Goal: Task Accomplishment & Management: Manage account settings

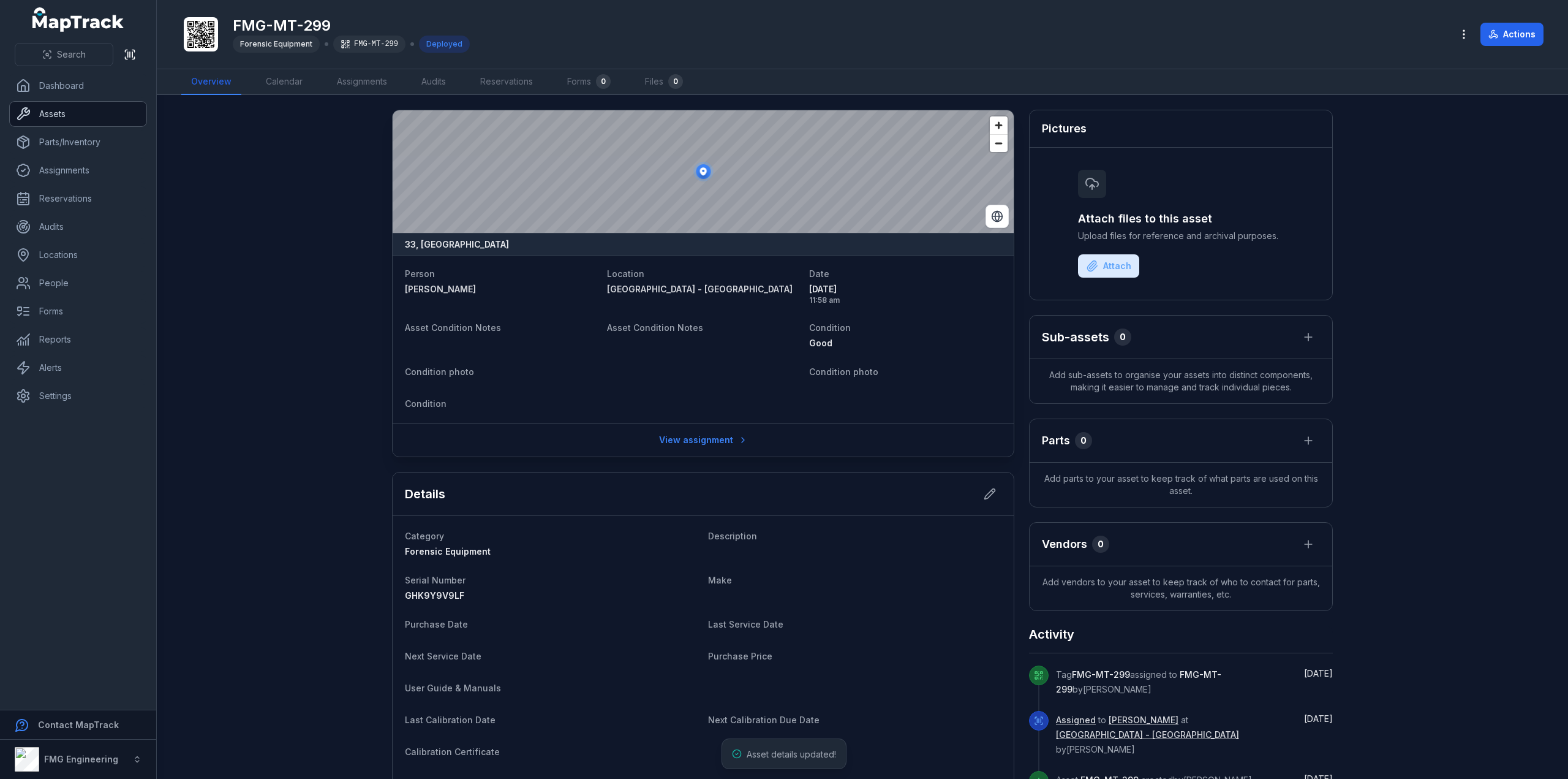
click at [84, 120] on link "Assets" at bounding box center [78, 114] width 137 height 25
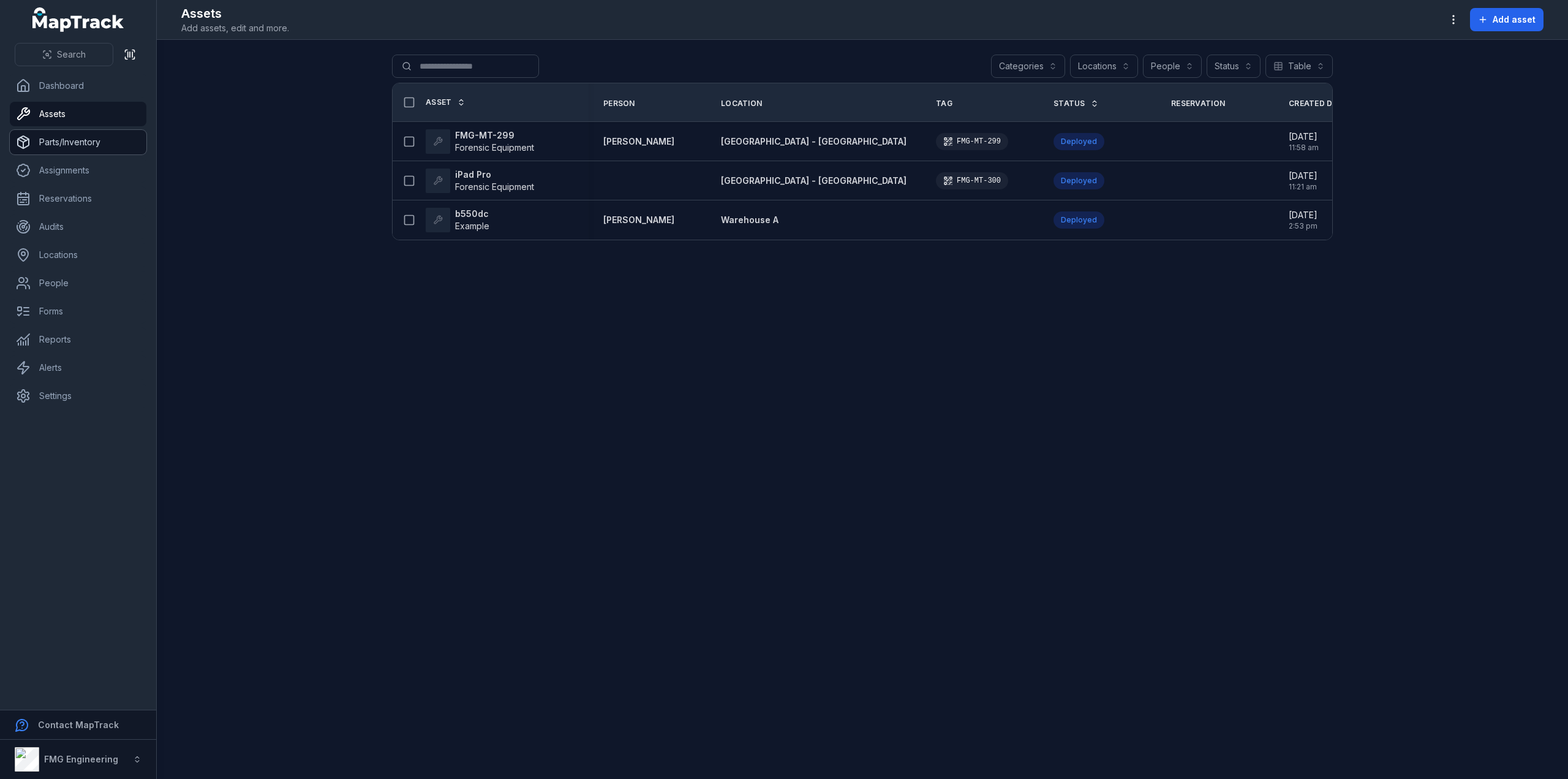
click at [83, 145] on link "Parts/Inventory" at bounding box center [78, 142] width 137 height 25
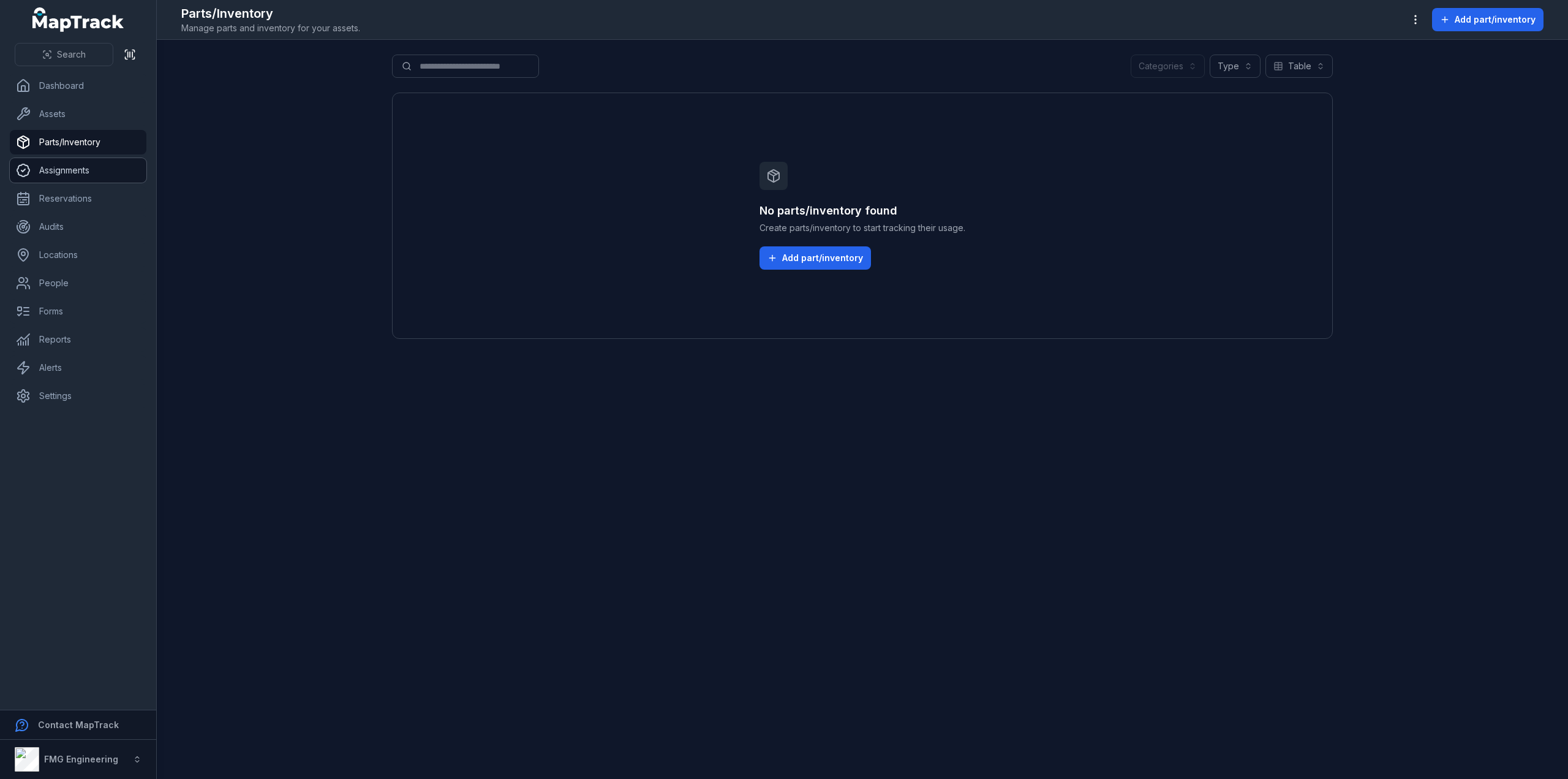
click at [71, 182] on link "Assignments" at bounding box center [78, 170] width 137 height 25
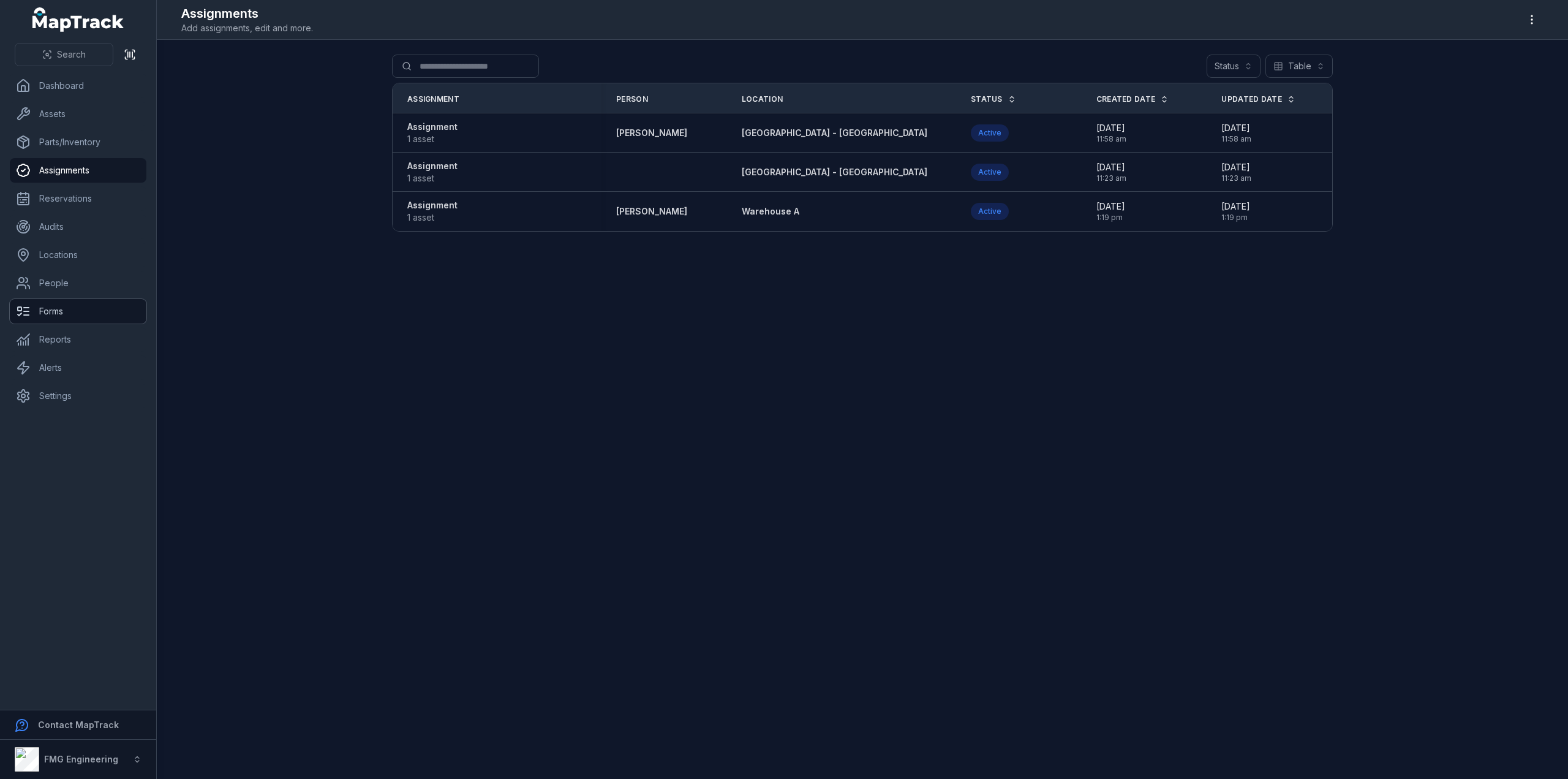
click at [50, 310] on link "Forms" at bounding box center [78, 311] width 137 height 25
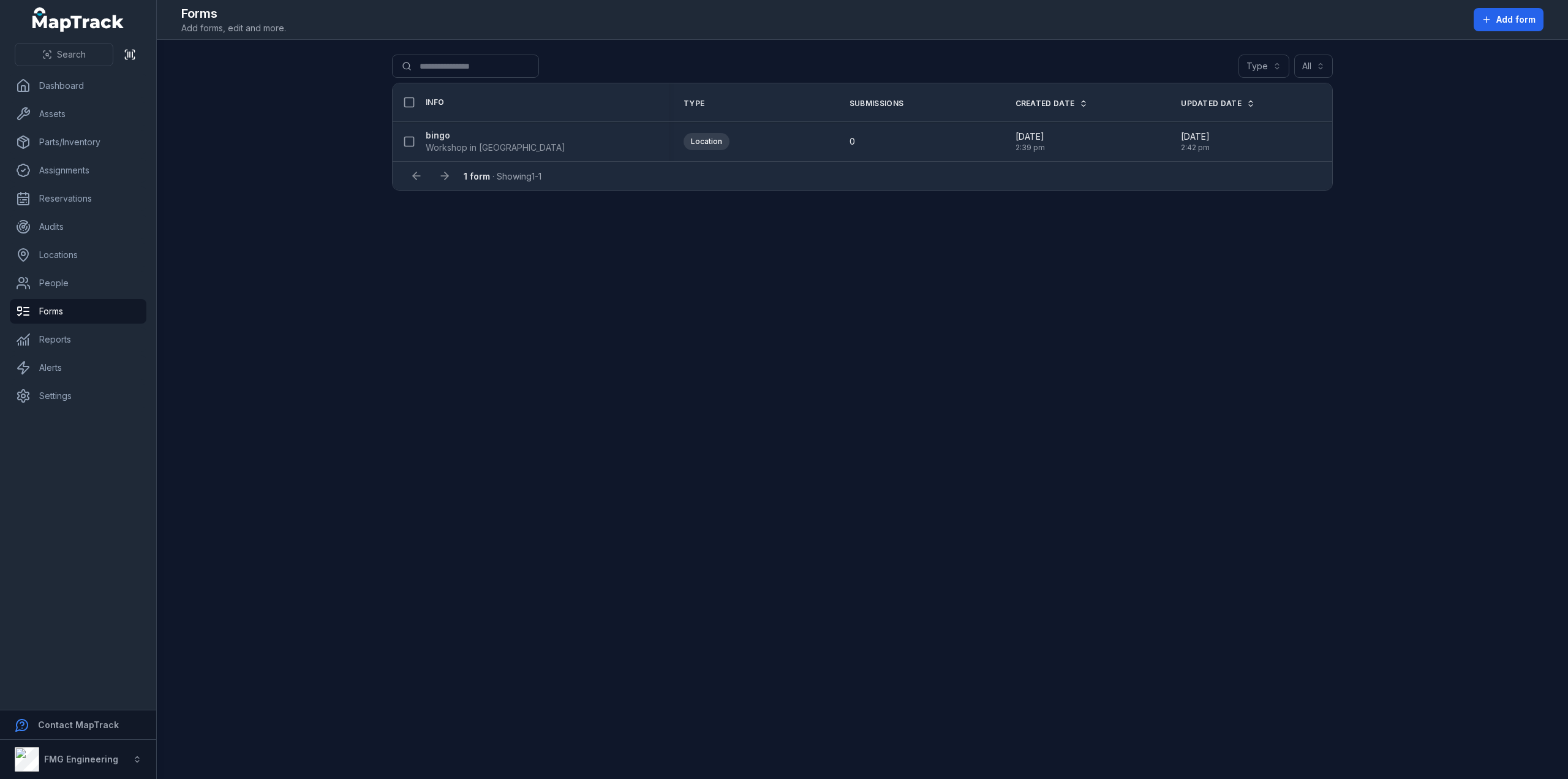
click at [437, 132] on strong "bingo" at bounding box center [495, 135] width 140 height 12
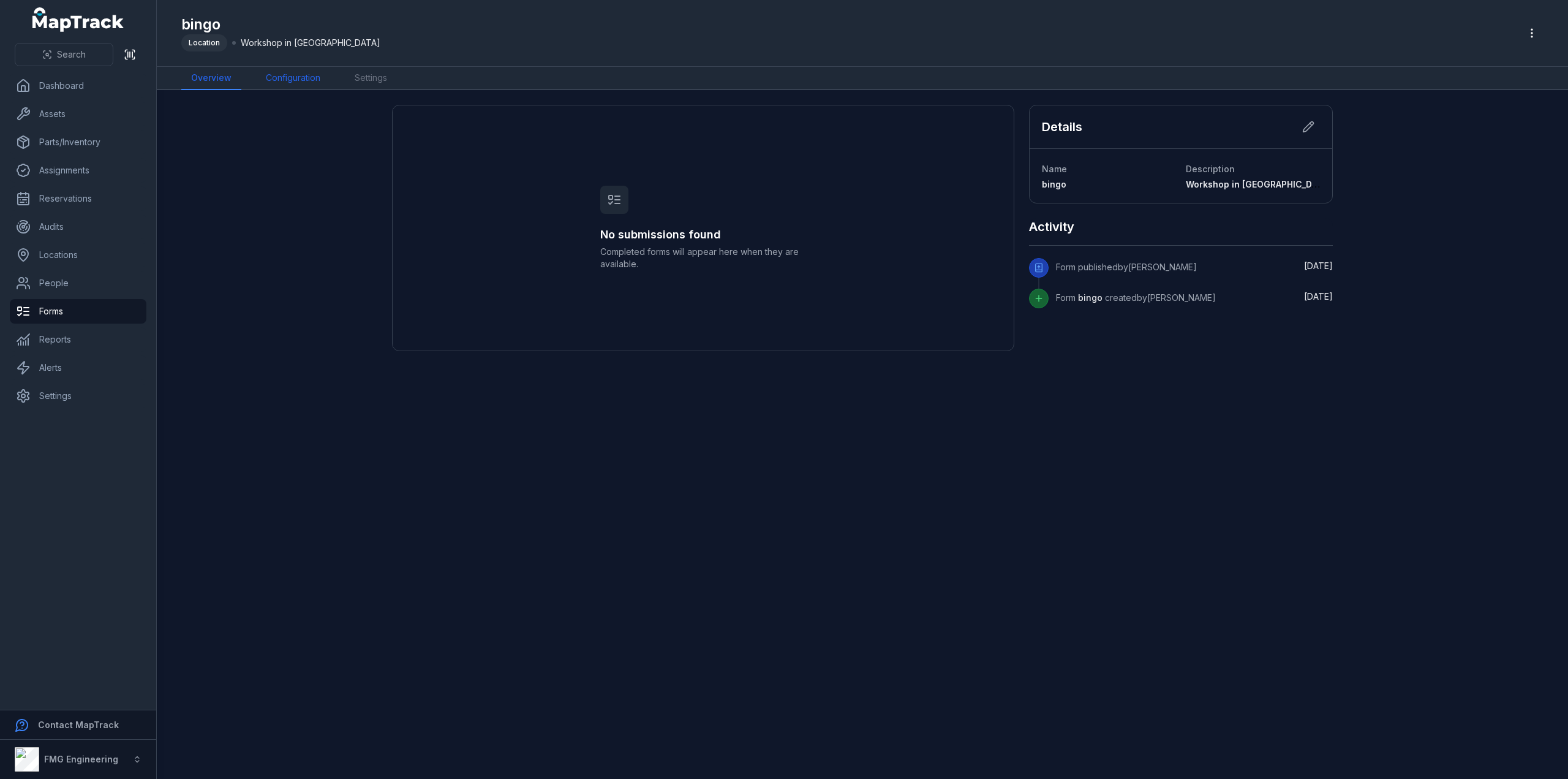
click at [300, 77] on link "Configuration" at bounding box center [293, 78] width 74 height 23
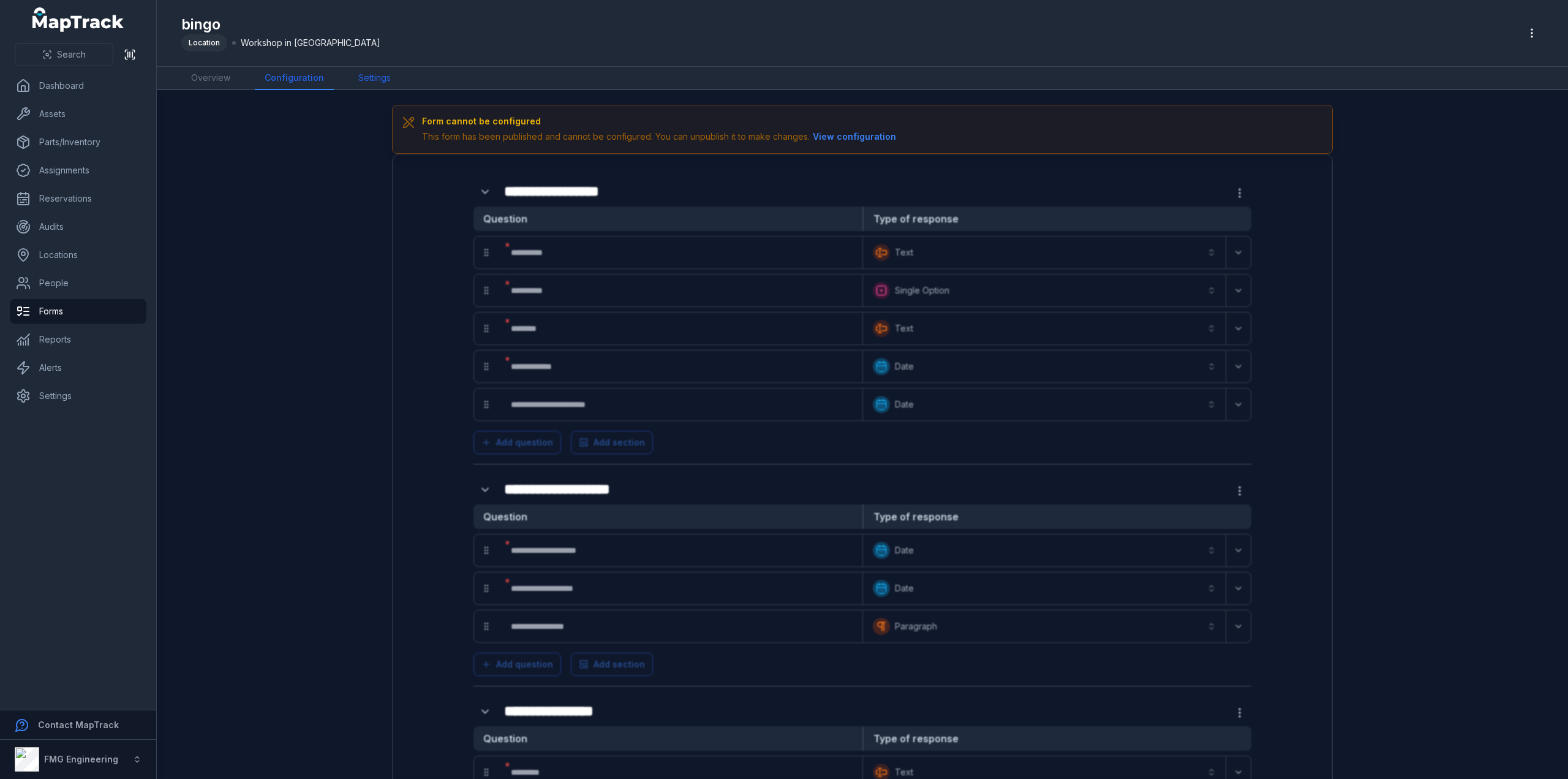
click at [383, 79] on link "Settings" at bounding box center [375, 78] width 52 height 23
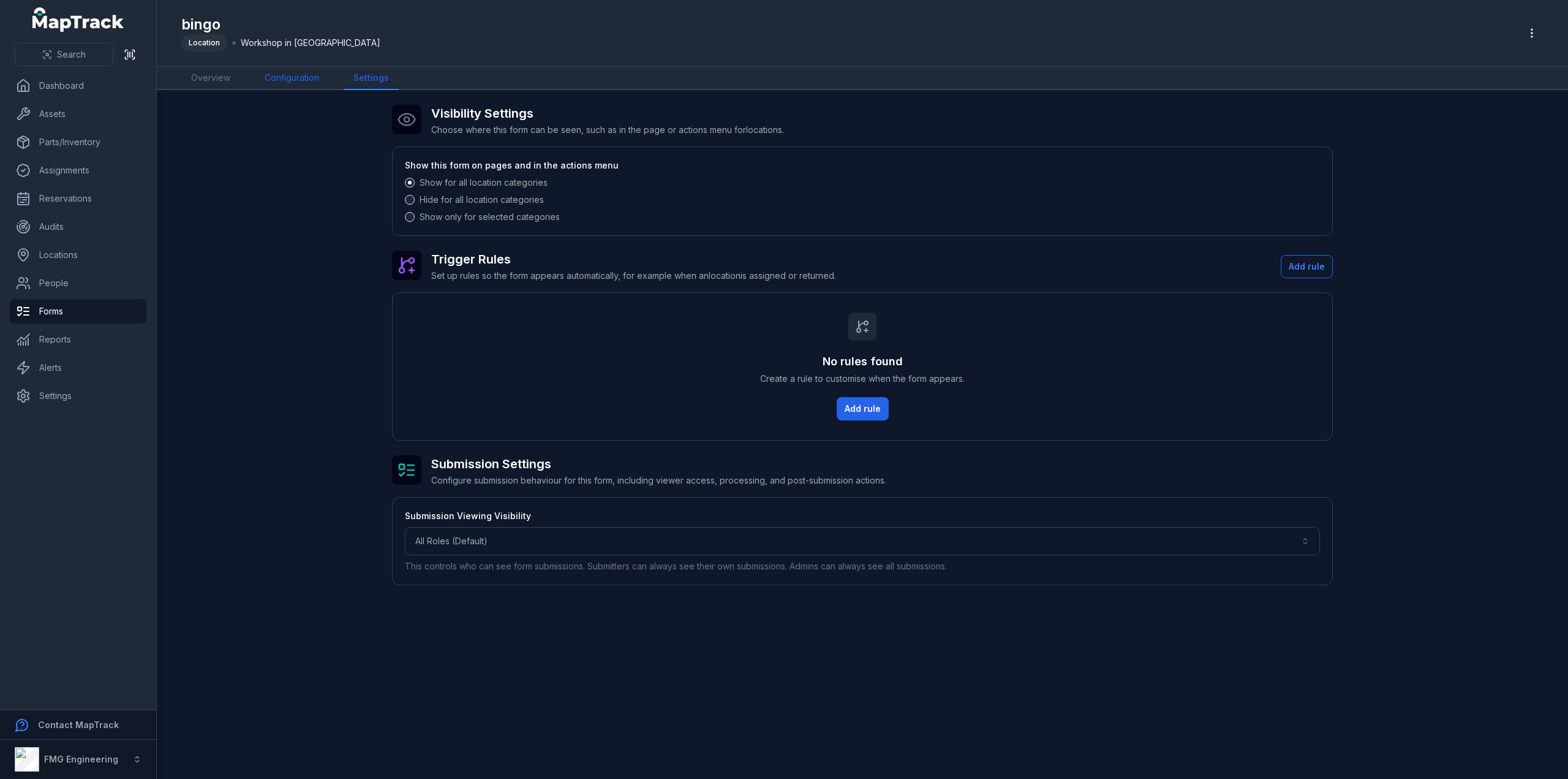
click at [284, 82] on link "Configuration" at bounding box center [292, 78] width 74 height 23
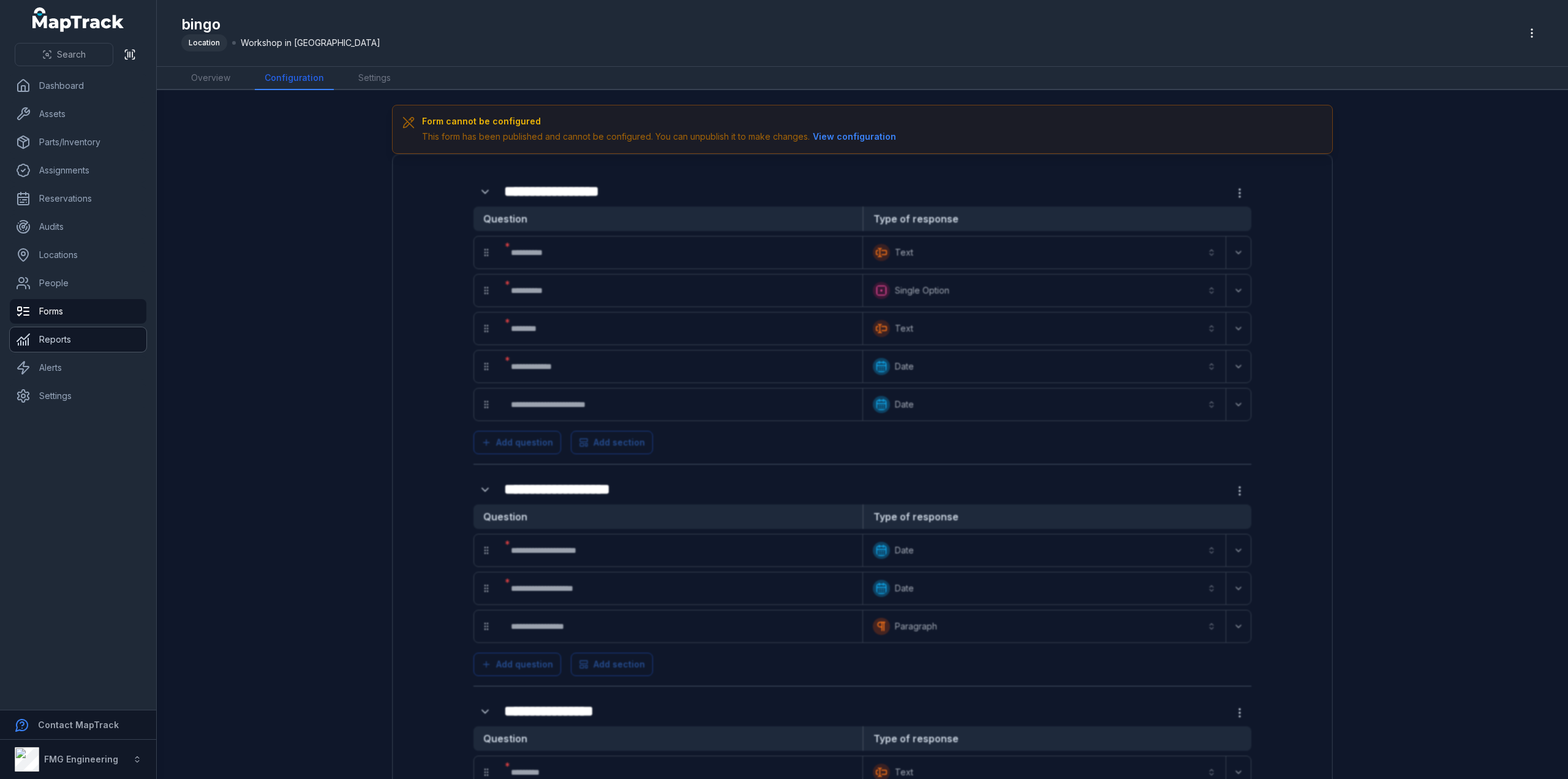
click at [83, 343] on link "Reports" at bounding box center [78, 340] width 137 height 25
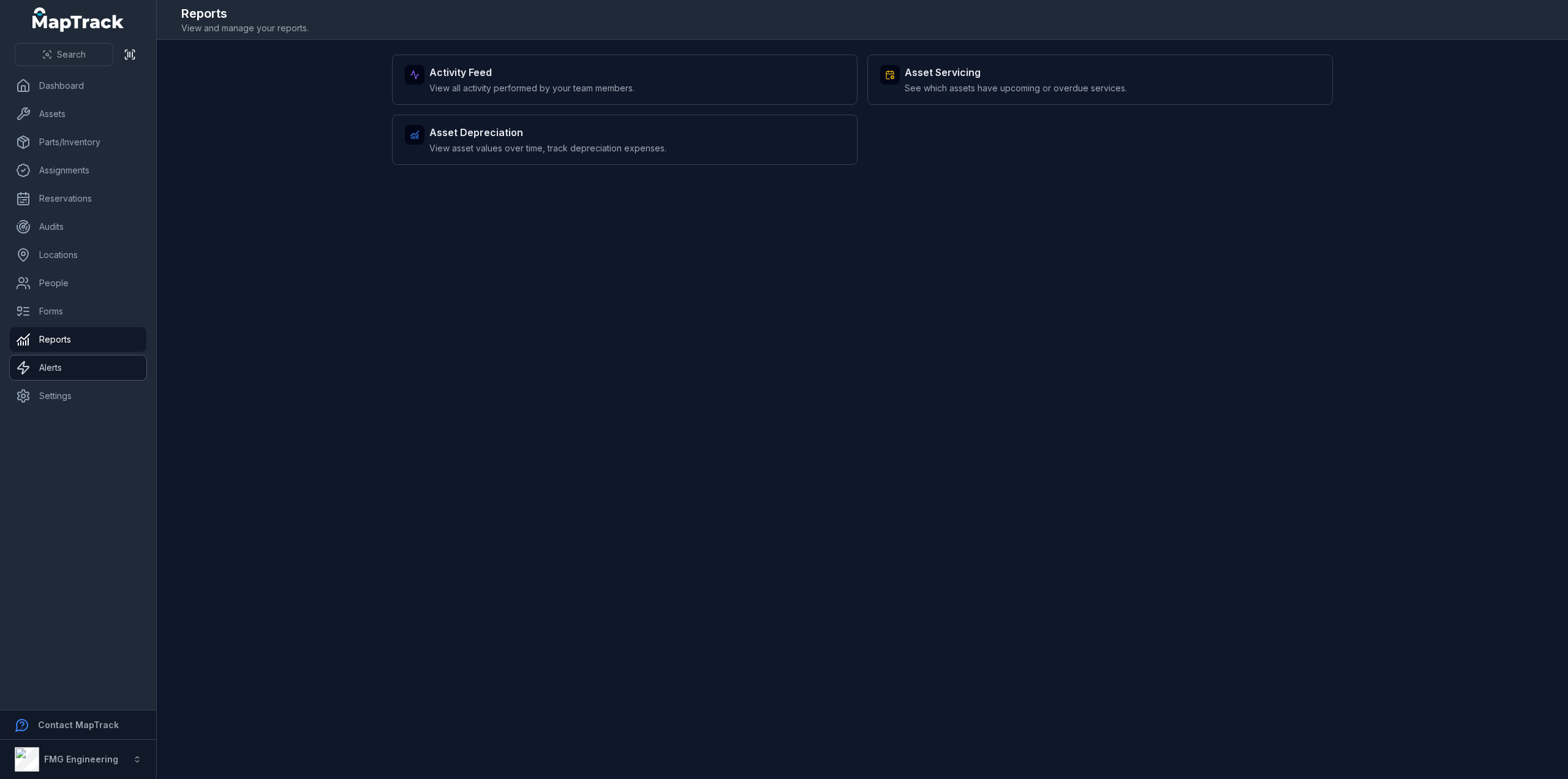
click at [74, 363] on link "Alerts" at bounding box center [78, 368] width 137 height 25
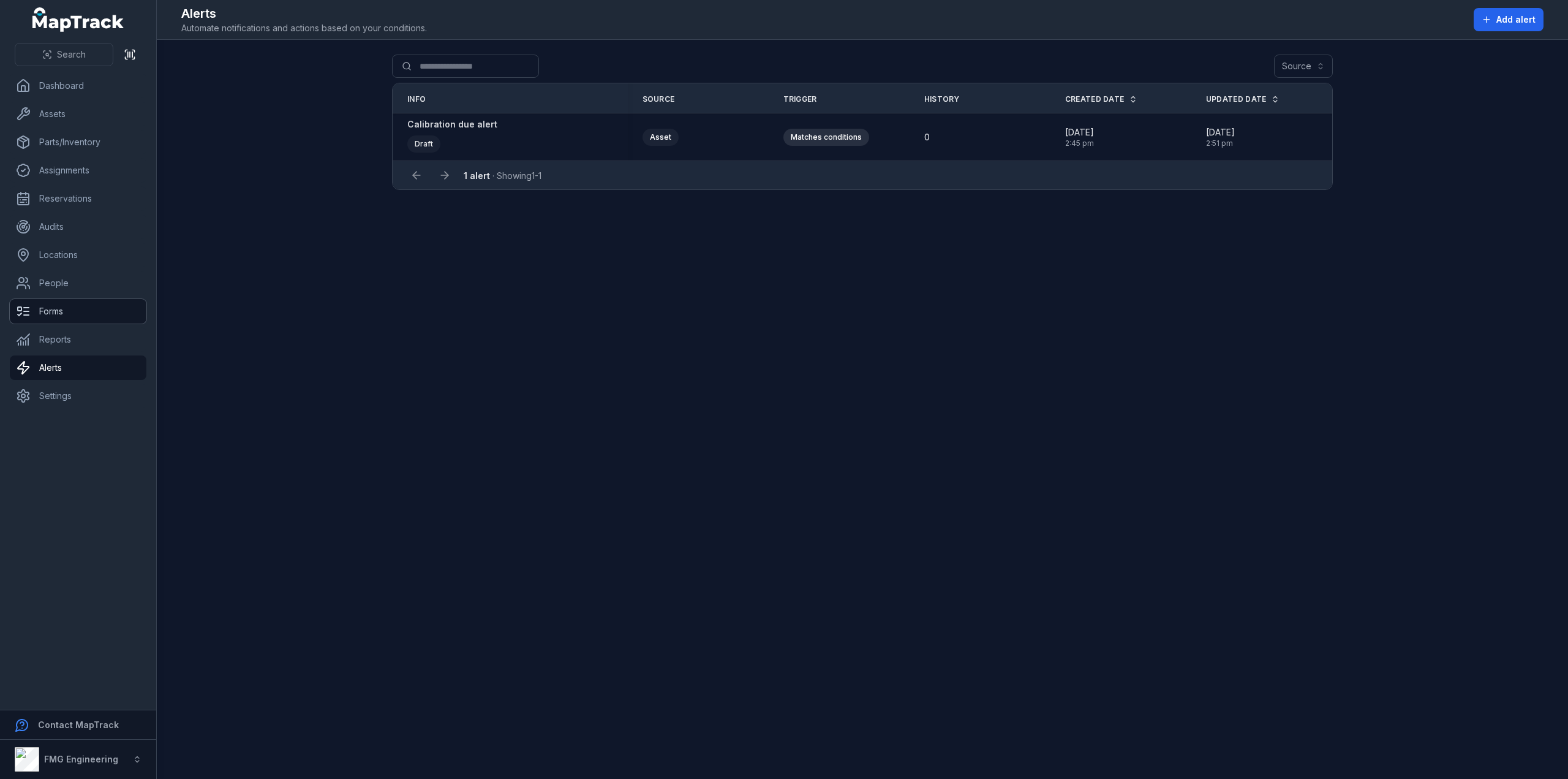
click at [77, 318] on link "Forms" at bounding box center [78, 311] width 137 height 25
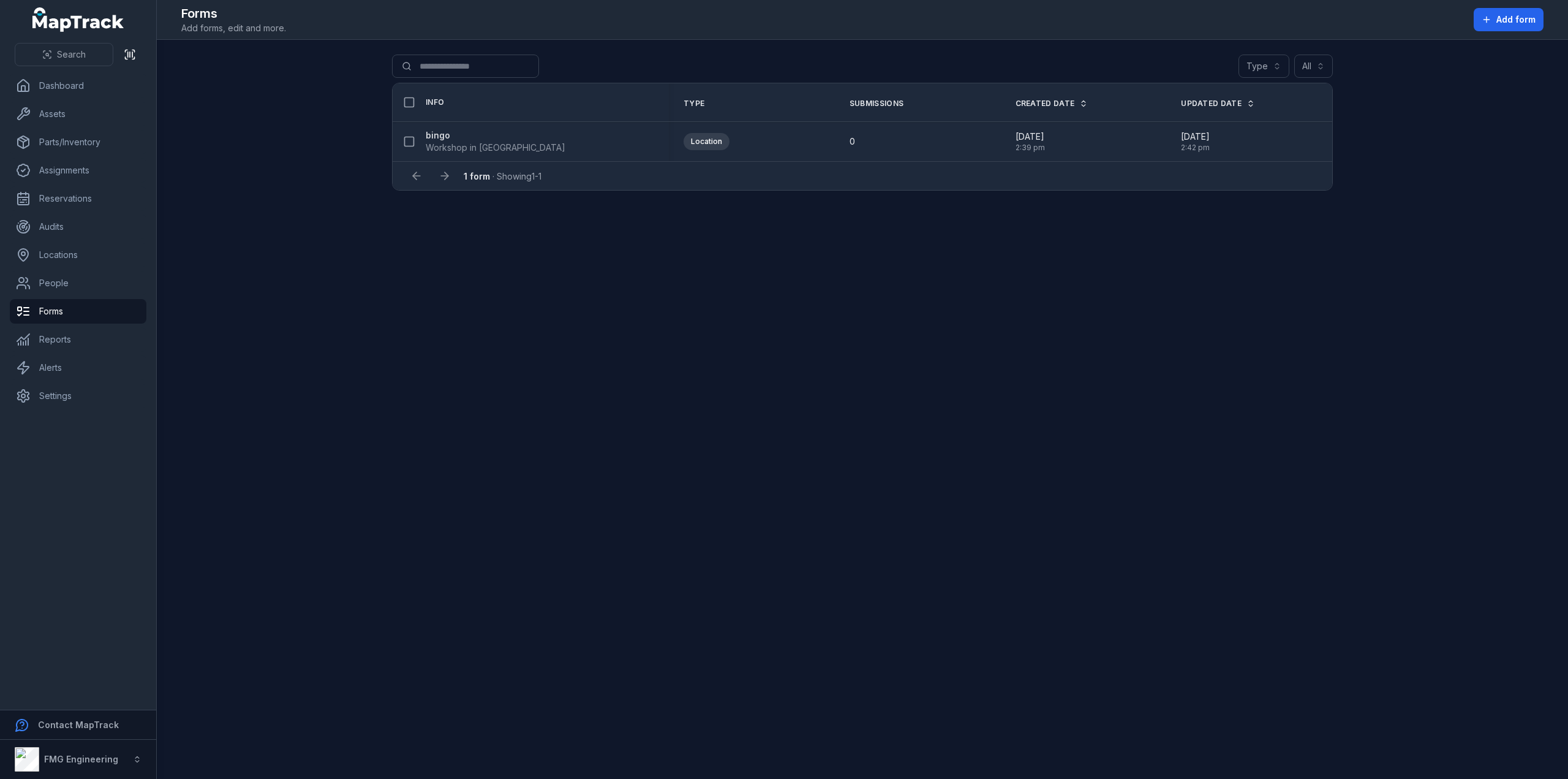
click at [452, 139] on strong "bingo" at bounding box center [495, 135] width 140 height 12
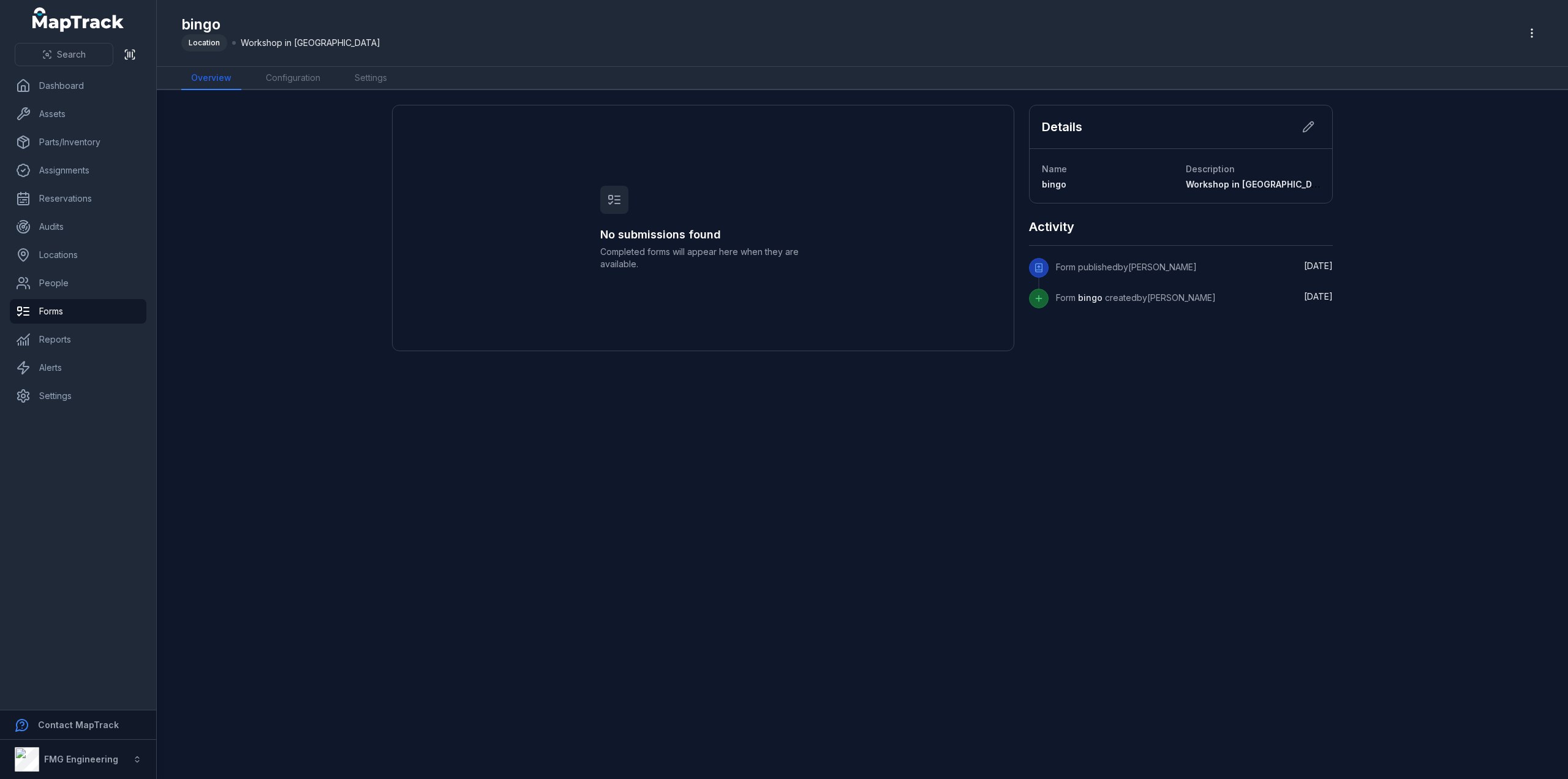
click at [315, 91] on main "No submissions found Completed forms will appear here when they are available. …" at bounding box center [862, 433] width 1411 height 688
click at [312, 80] on link "Configuration" at bounding box center [293, 78] width 74 height 23
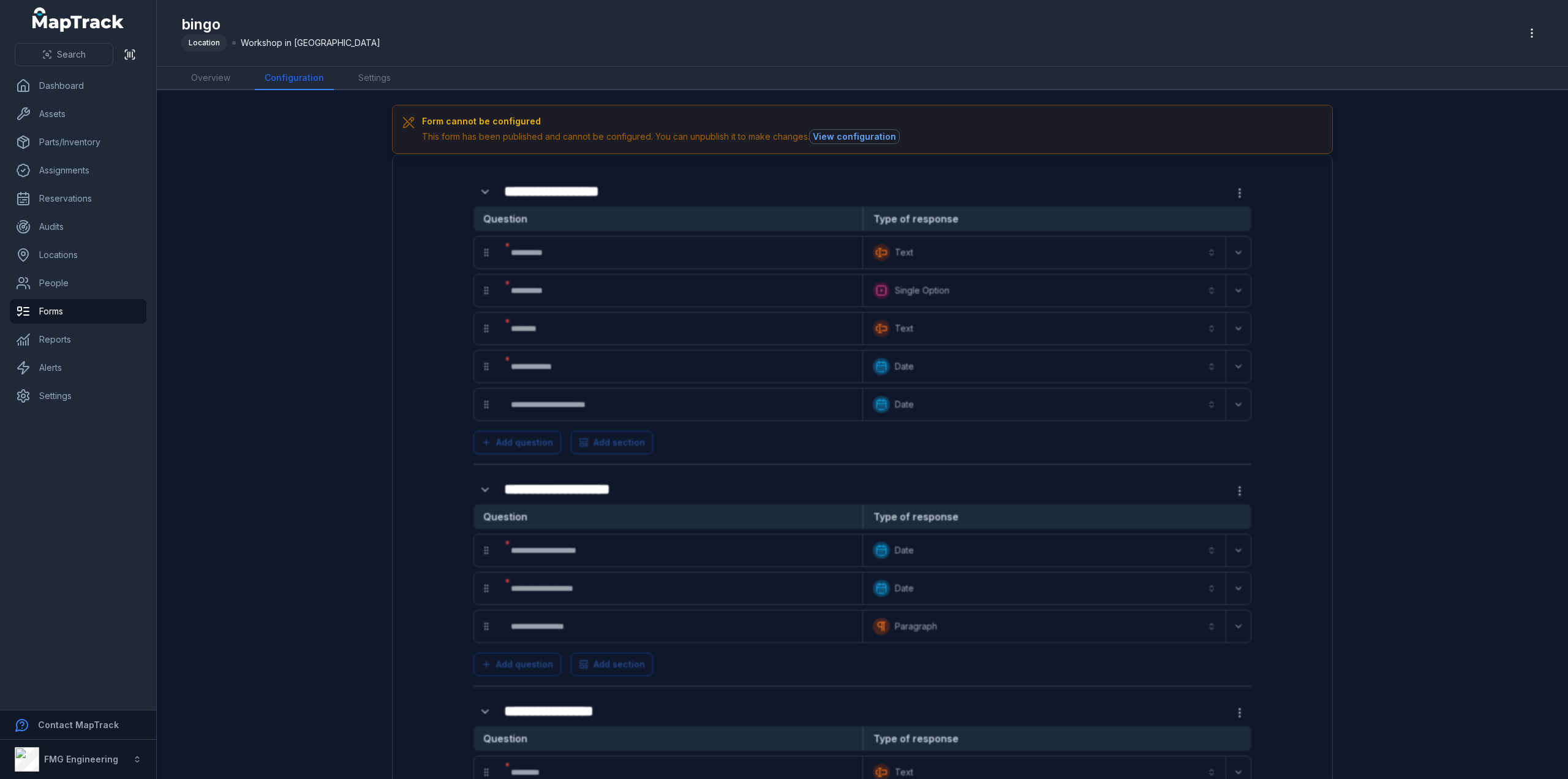
click at [826, 136] on button "View configuration" at bounding box center [855, 136] width 90 height 13
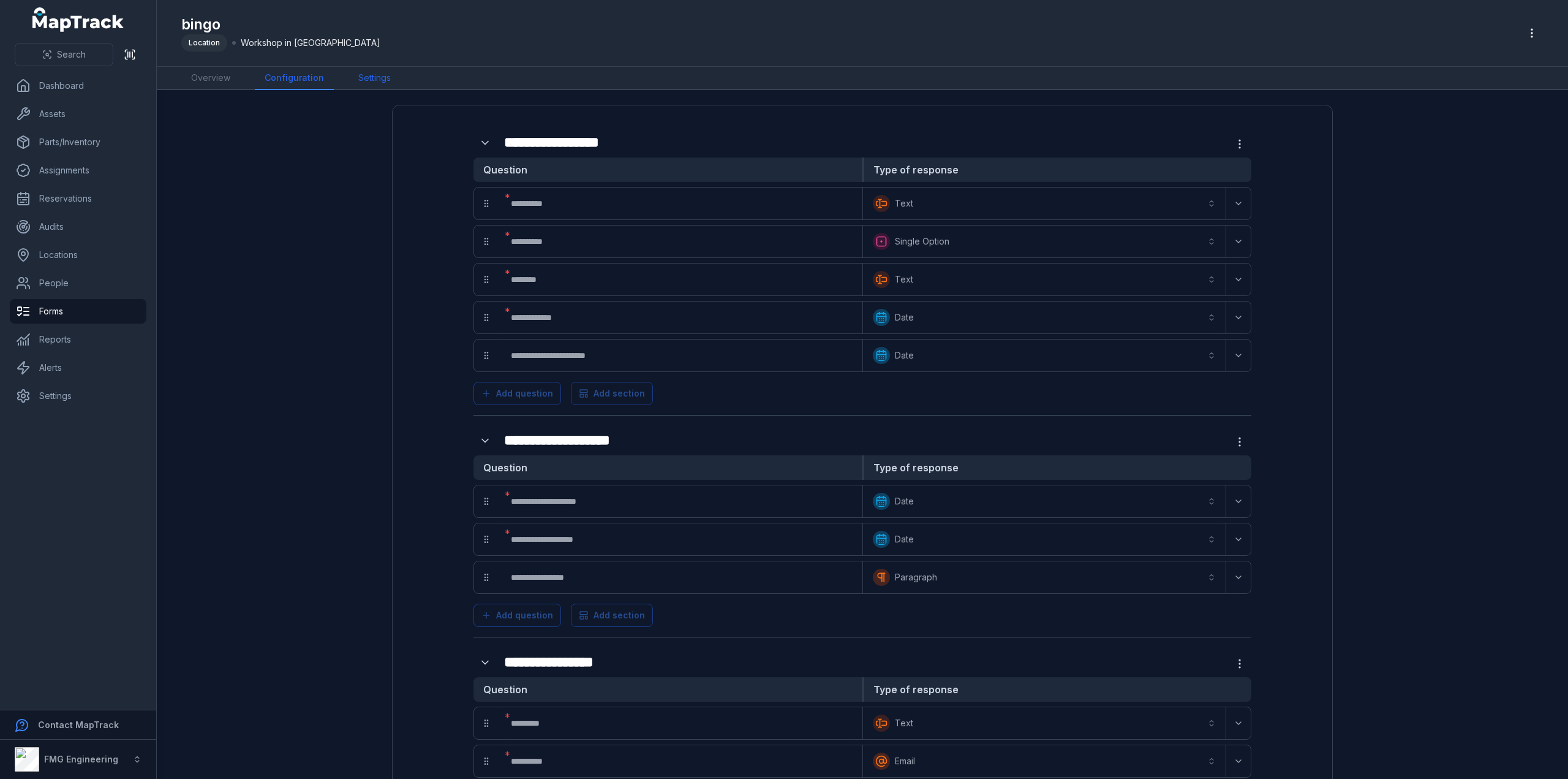
click at [350, 82] on link "Settings" at bounding box center [375, 78] width 52 height 23
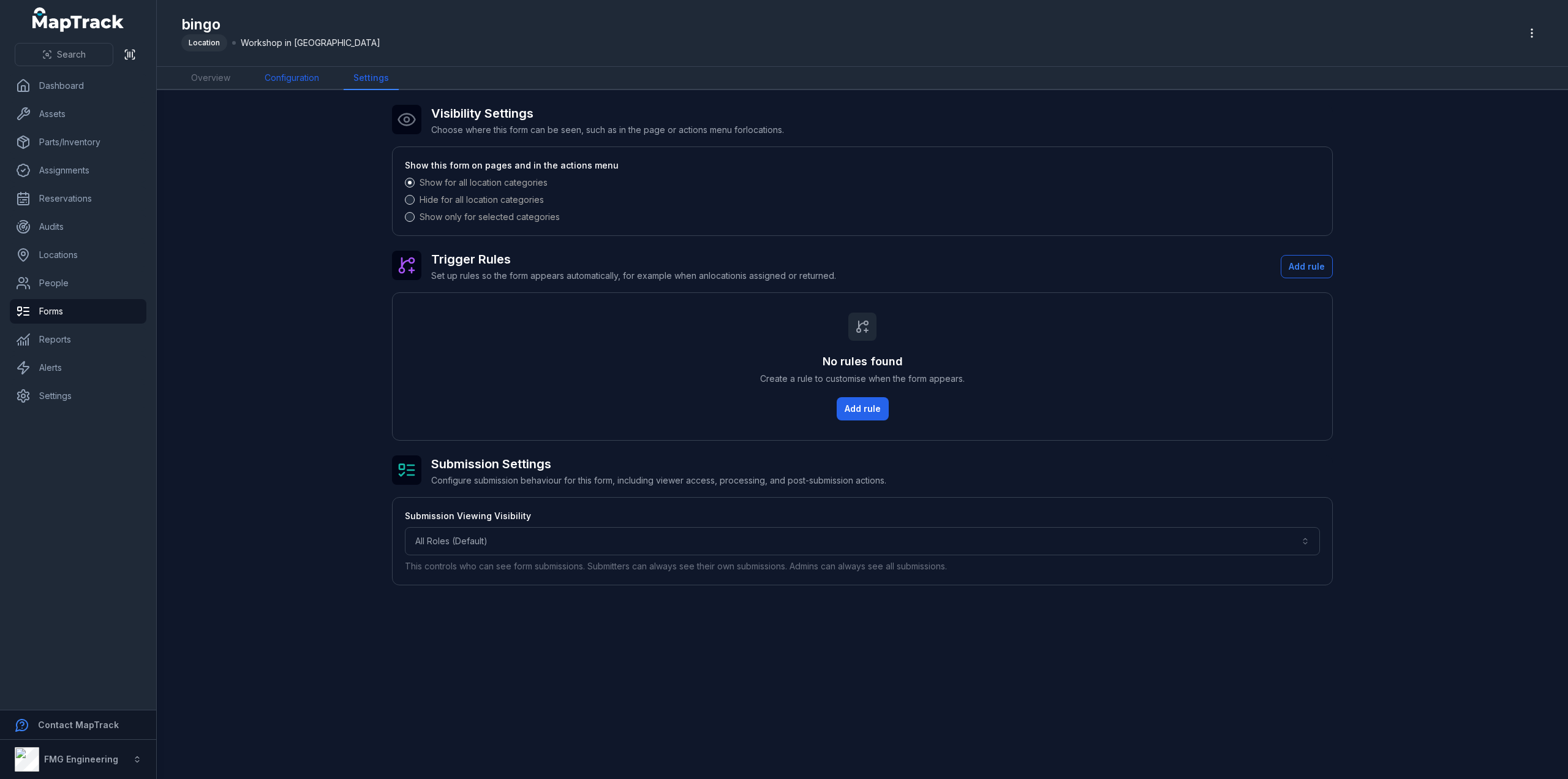
click at [281, 80] on link "Configuration" at bounding box center [292, 78] width 74 height 23
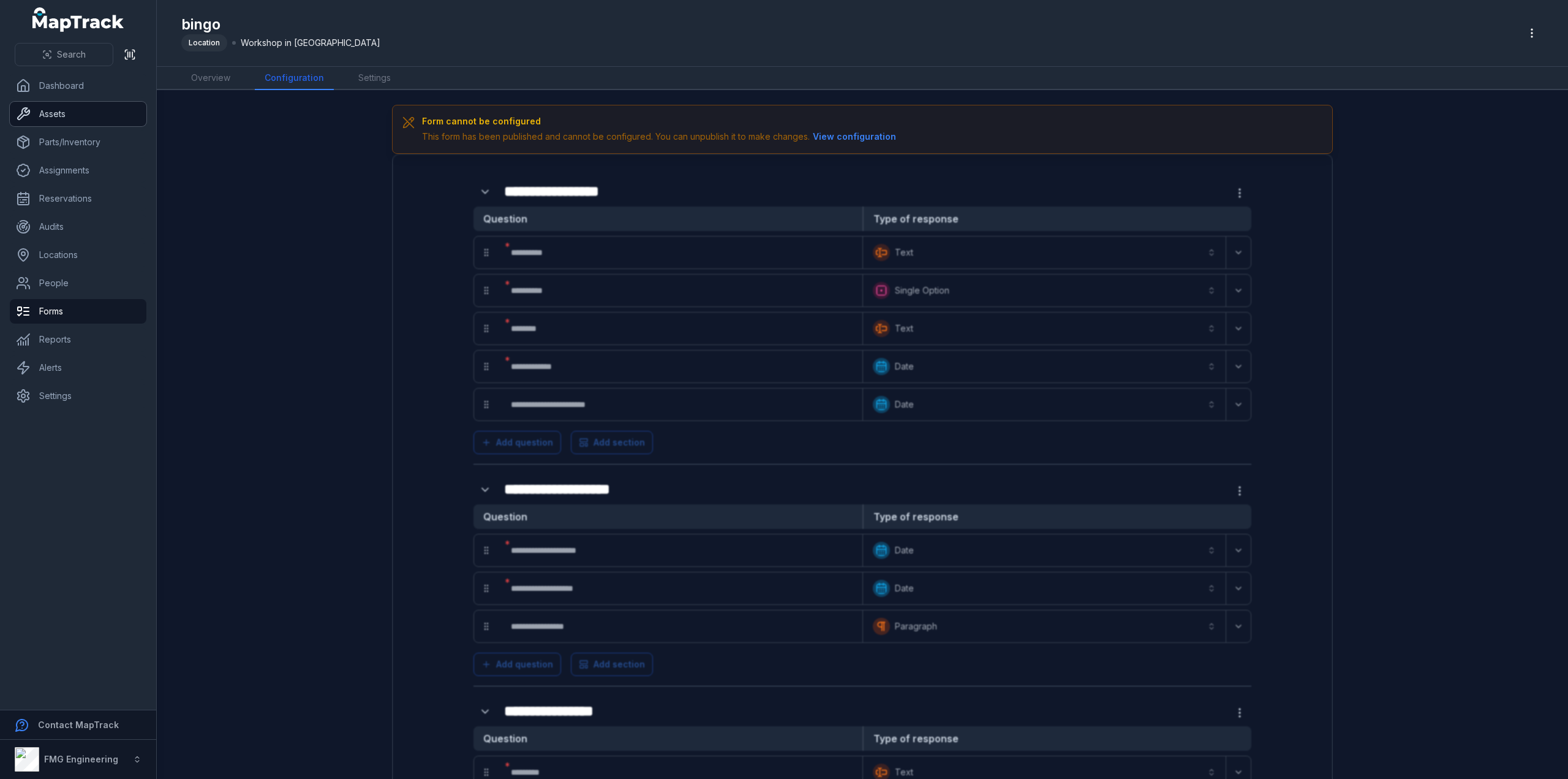
click at [26, 110] on icon at bounding box center [23, 114] width 15 height 15
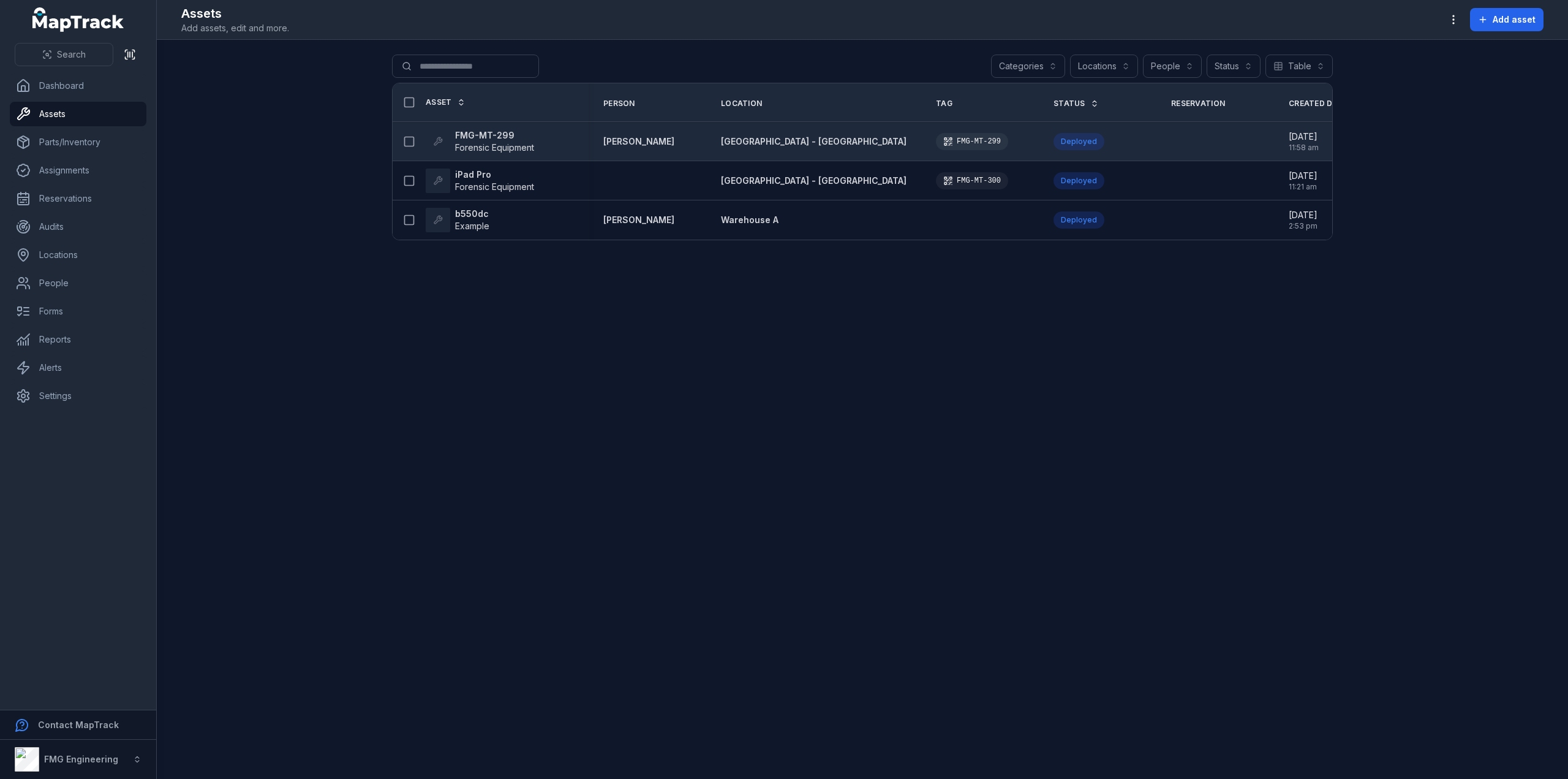
click at [468, 137] on strong "FMG-MT-299" at bounding box center [494, 135] width 79 height 12
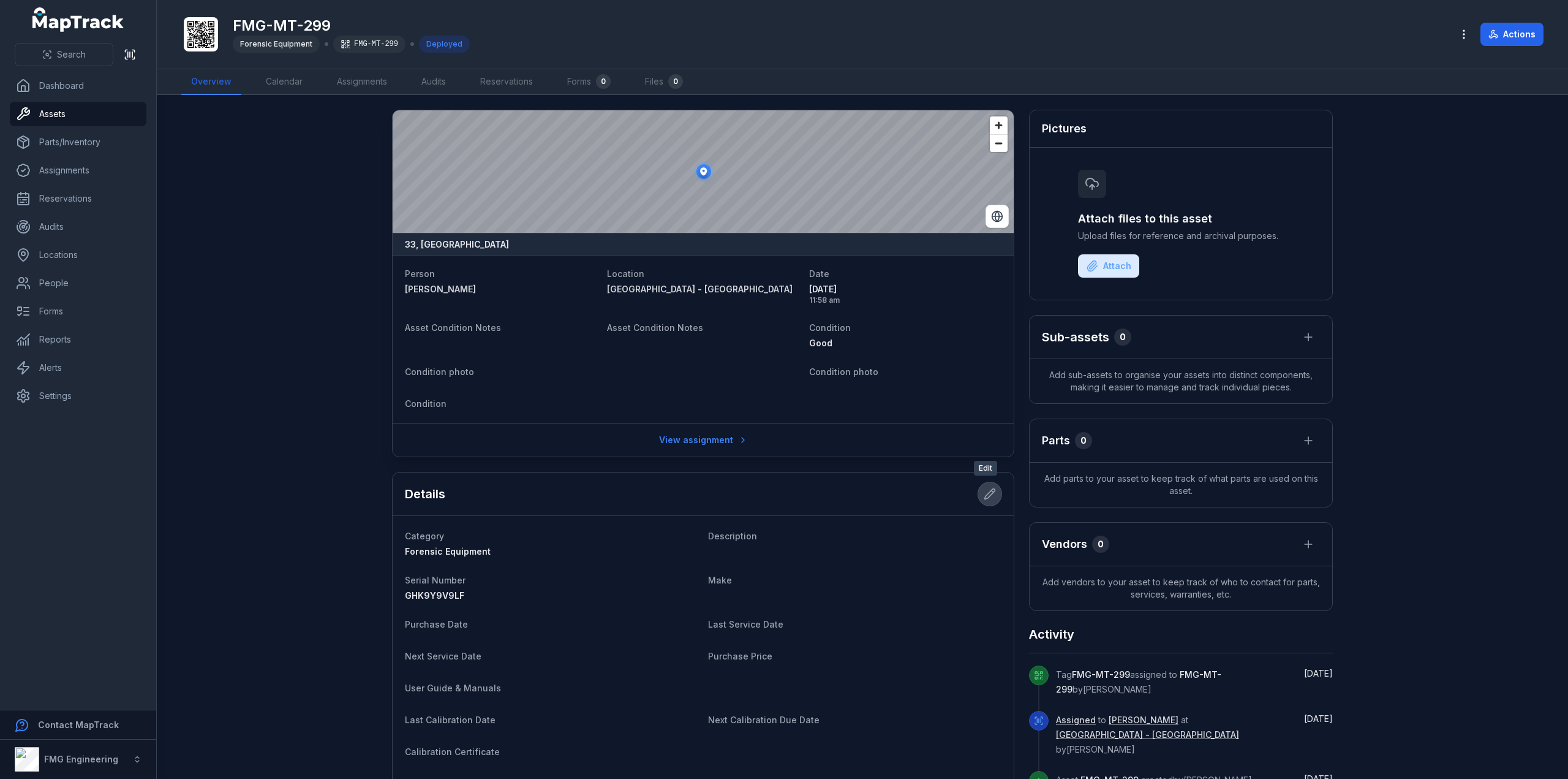
click at [988, 500] on button at bounding box center [990, 493] width 23 height 23
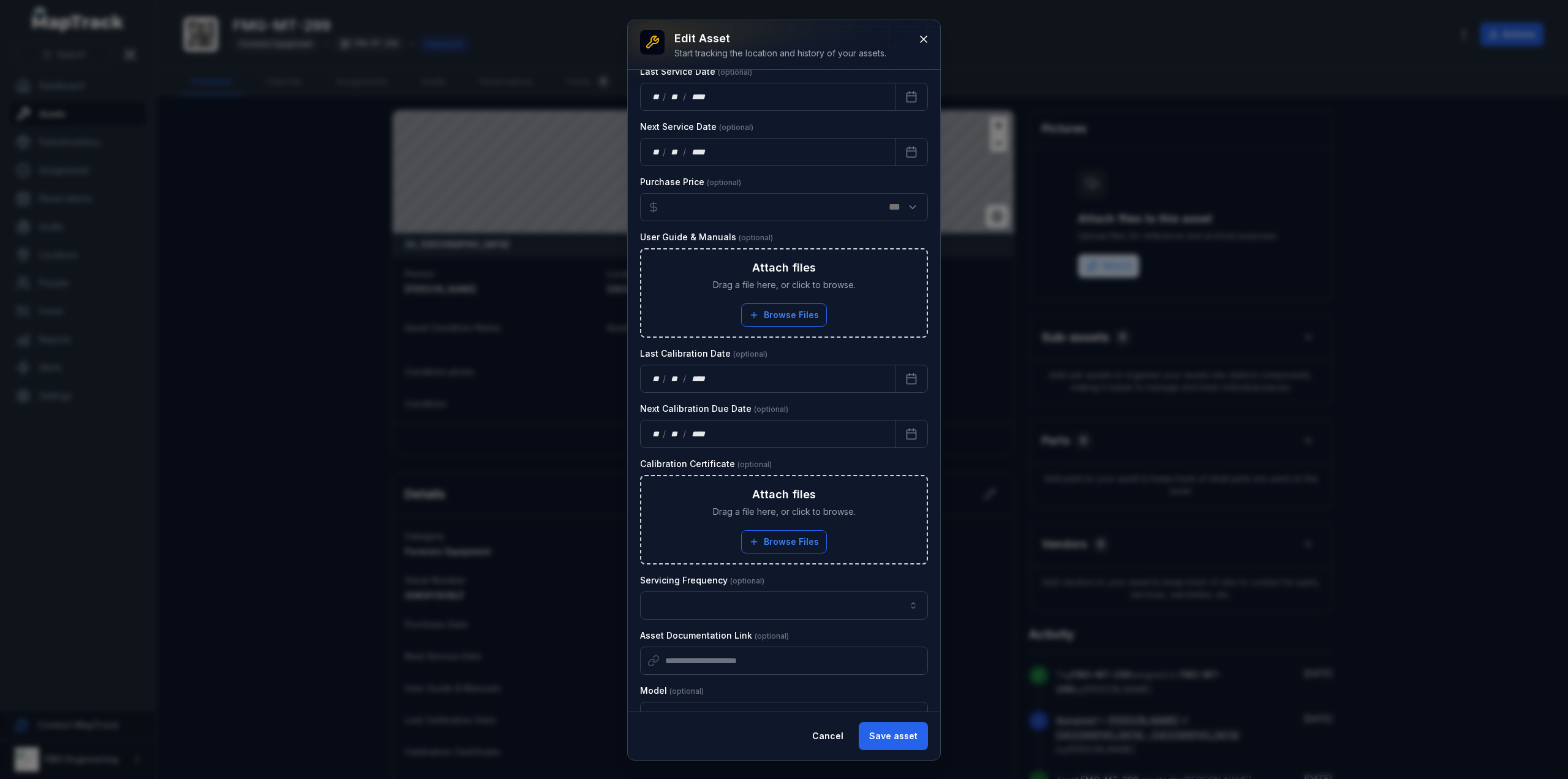
scroll to position [389, 0]
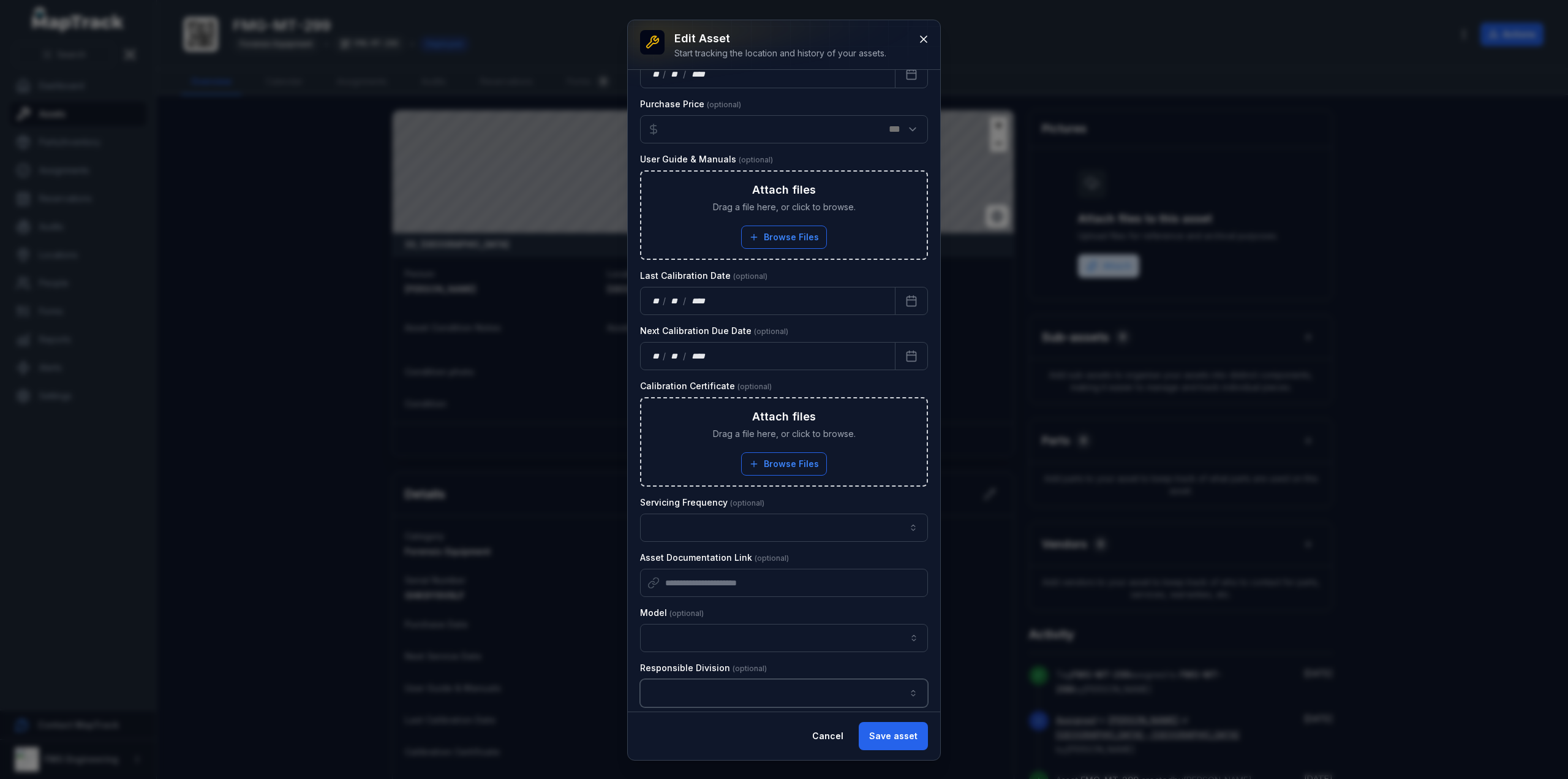
click at [770, 695] on button "button" at bounding box center [784, 693] width 288 height 28
click at [735, 751] on div "IT" at bounding box center [782, 742] width 270 height 22
click at [787, 681] on button "IT **" at bounding box center [784, 693] width 288 height 28
click at [759, 723] on div "Forensics" at bounding box center [782, 718] width 250 height 12
click at [893, 736] on button "Save asset" at bounding box center [893, 736] width 69 height 28
